Goal: Navigation & Orientation: Find specific page/section

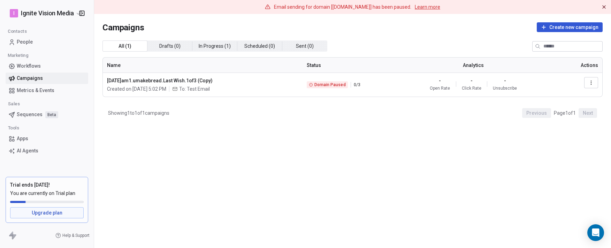
click at [80, 10] on icon "button" at bounding box center [81, 13] width 7 height 7
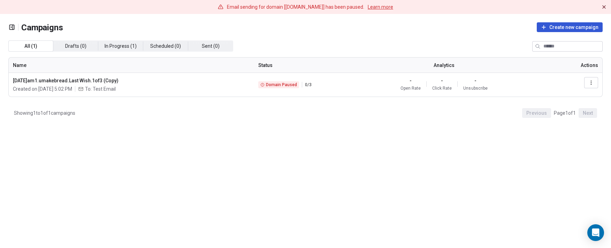
click at [606, 5] on icon at bounding box center [605, 7] width 6 height 6
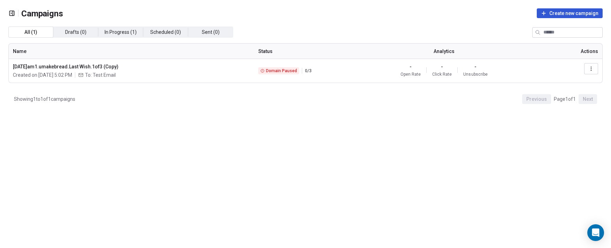
click at [6, 15] on div "Campaigns Create new campaign All ( 1 ) All ( 1 ) Drafts ( 0 ) Drafts ( 0 ) In …" at bounding box center [305, 97] width 611 height 195
click at [10, 13] on icon "button" at bounding box center [11, 13] width 7 height 7
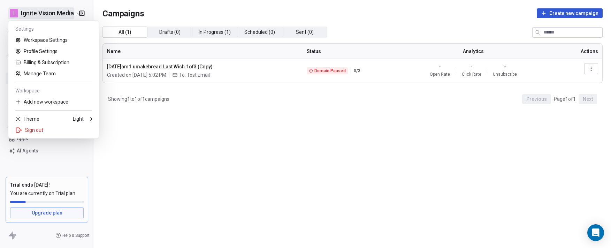
click at [24, 9] on html "I Ignite Vision Media Contacts People Marketing Workflows Campaigns Metrics & E…" at bounding box center [305, 124] width 611 height 248
click at [47, 129] on div "Sign out" at bounding box center [53, 130] width 85 height 11
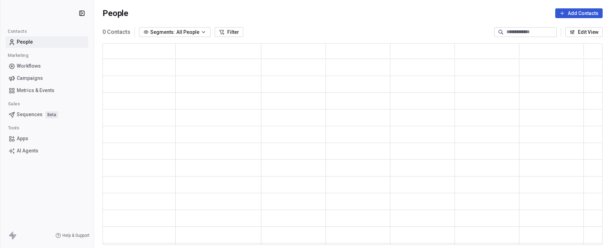
scroll to position [196, 495]
